Goal: Task Accomplishment & Management: Manage account settings

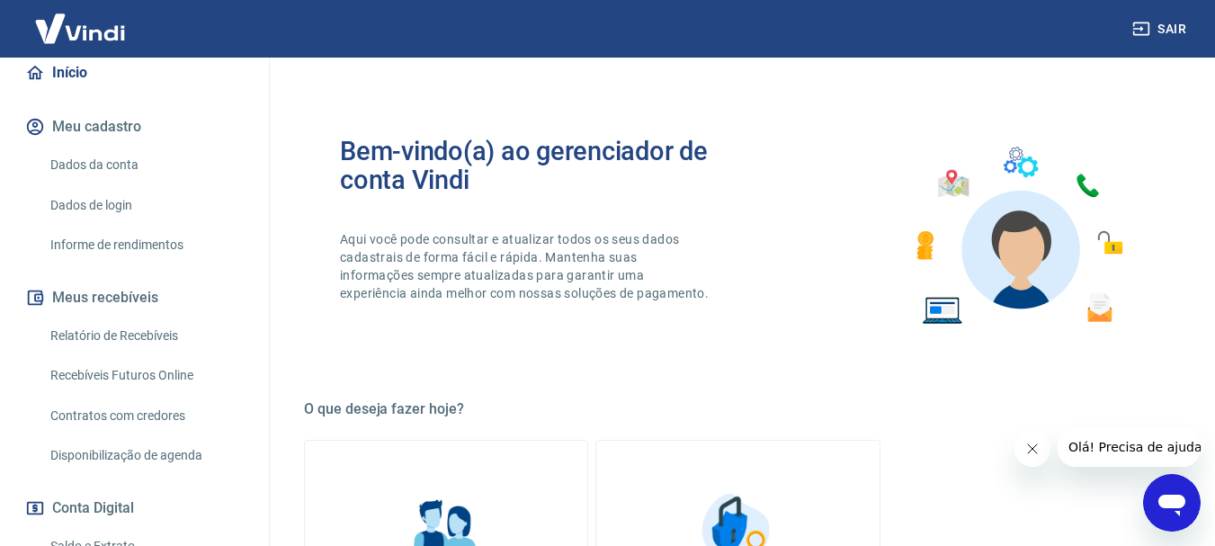
scroll to position [180, 0]
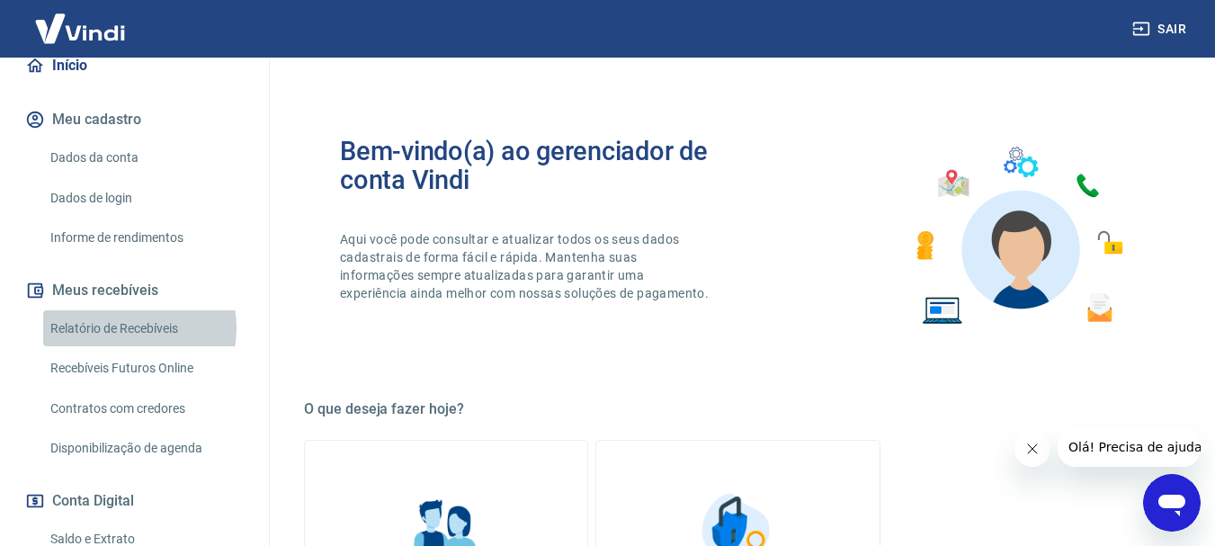
click at [131, 346] on link "Relatório de Recebíveis" at bounding box center [145, 328] width 204 height 37
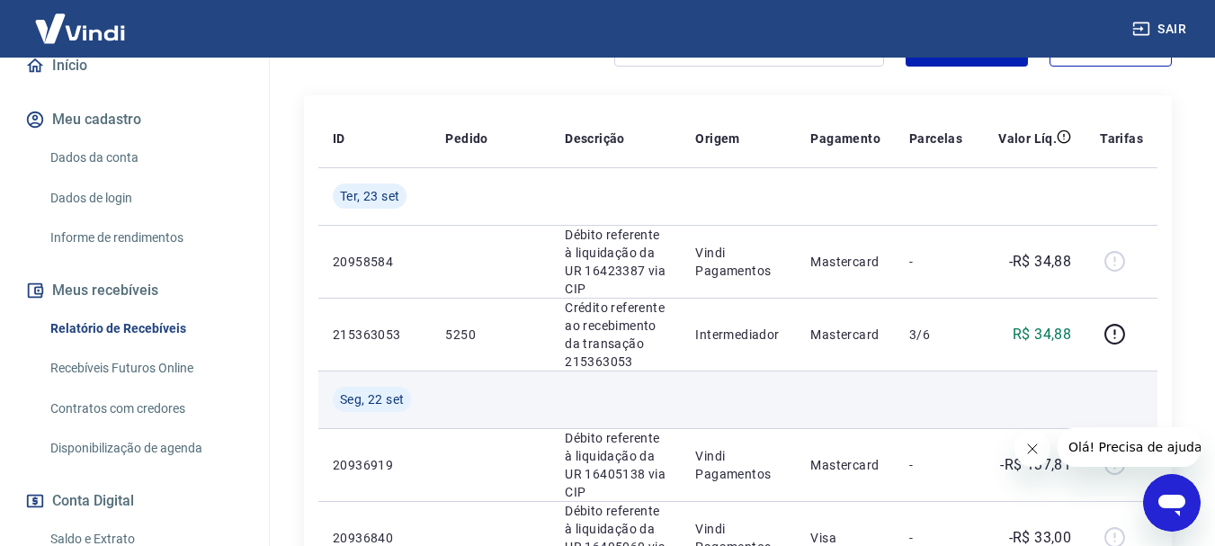
scroll to position [266, 0]
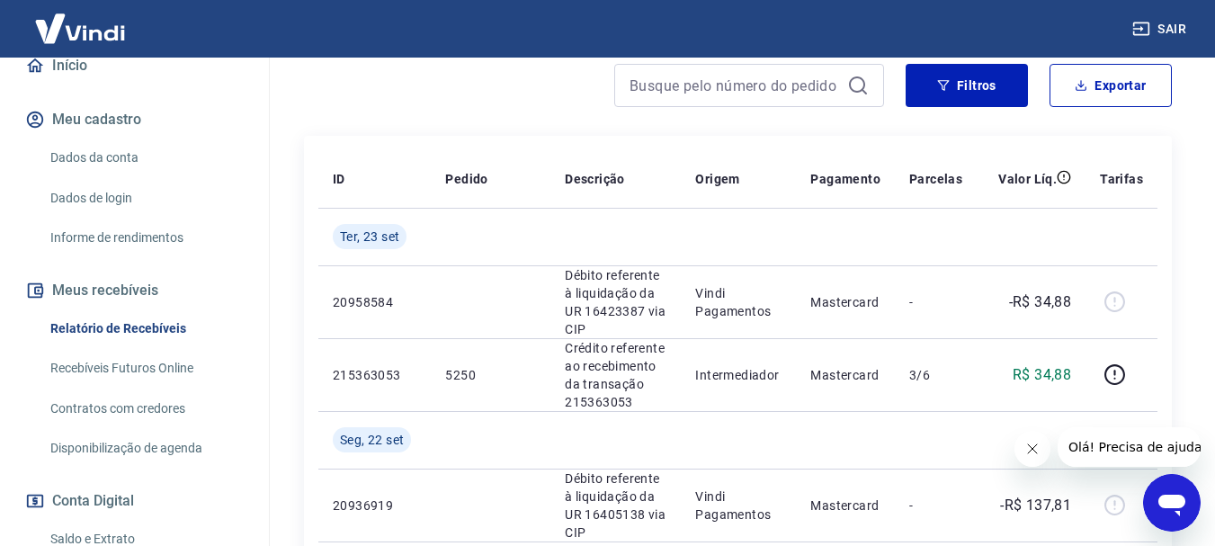
click at [1026, 450] on icon "Fechar mensagem da empresa" at bounding box center [1031, 449] width 14 height 14
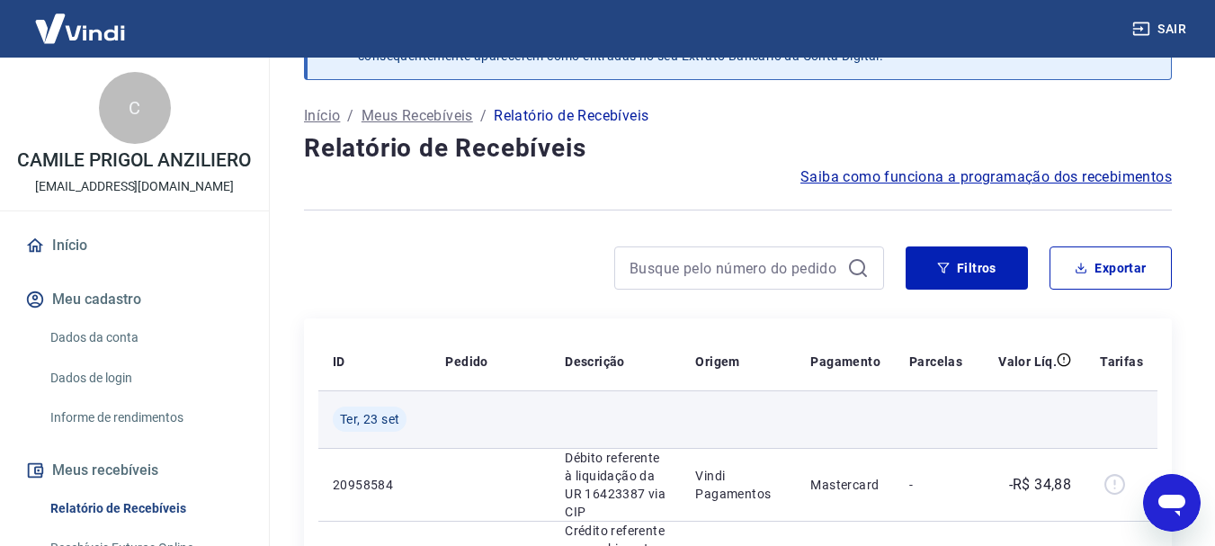
scroll to position [180, 0]
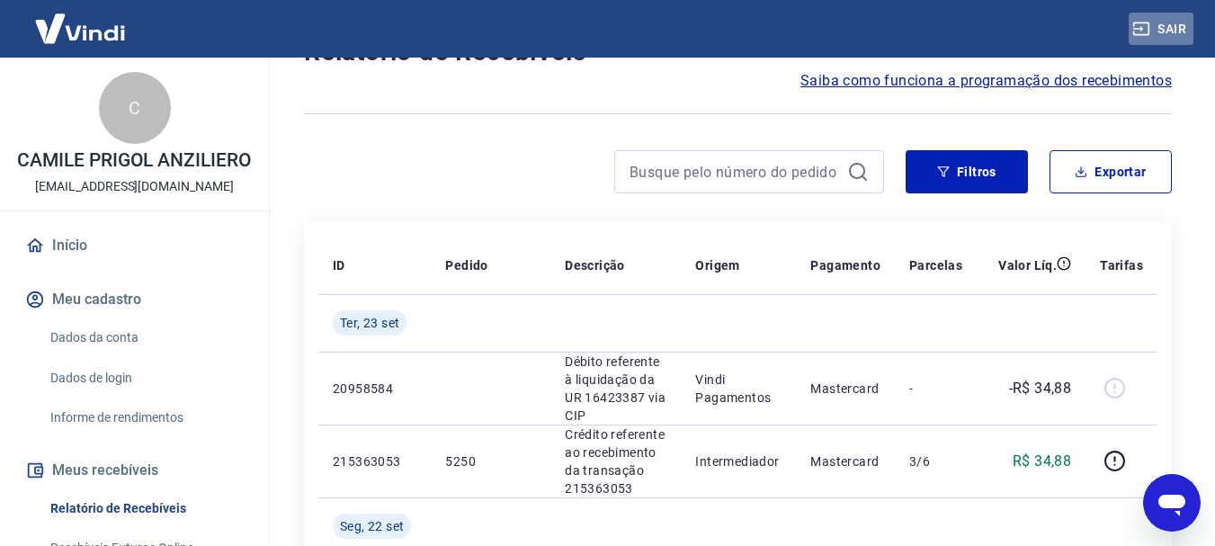
click at [1174, 29] on button "Sair" at bounding box center [1161, 29] width 65 height 33
